Goal: Communication & Community: Answer question/provide support

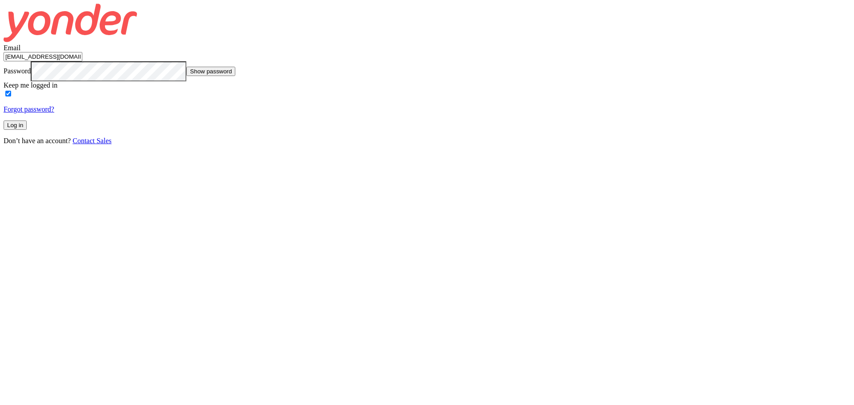
click at [27, 130] on button "Log in" at bounding box center [15, 125] width 23 height 9
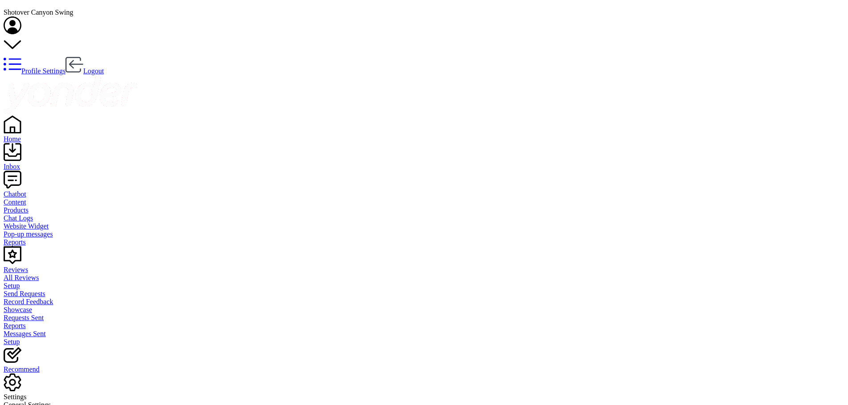
click at [35, 190] on div "Chatbot" at bounding box center [424, 194] width 841 height 8
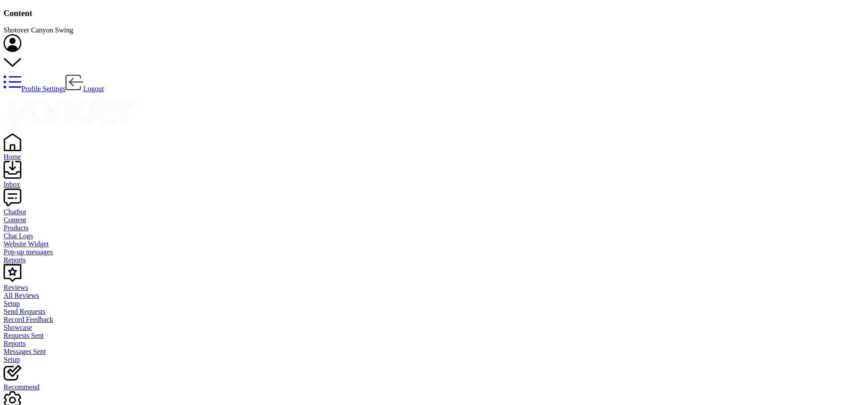
click at [38, 173] on link "Inbox" at bounding box center [424, 181] width 841 height 16
